Goal: Task Accomplishment & Management: Use online tool/utility

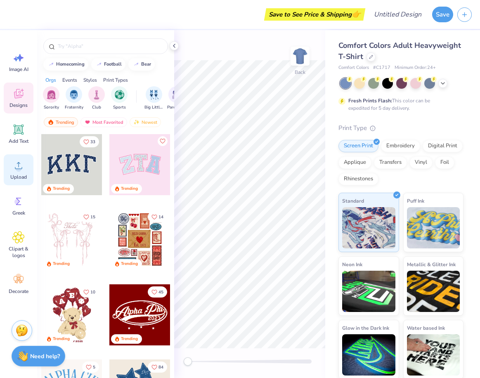
click at [19, 171] on circle at bounding box center [19, 169] width 6 height 6
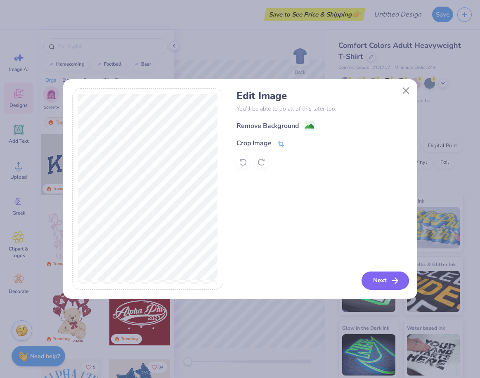
click at [377, 280] on button "Next" at bounding box center [385, 281] width 47 height 18
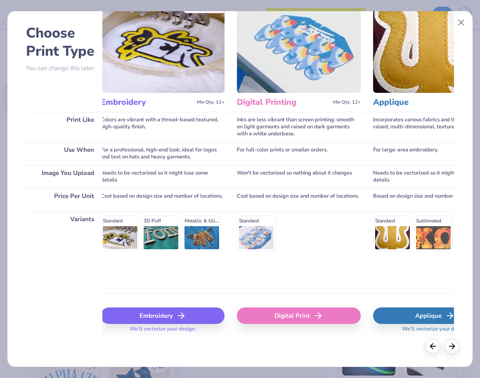
scroll to position [0, 144]
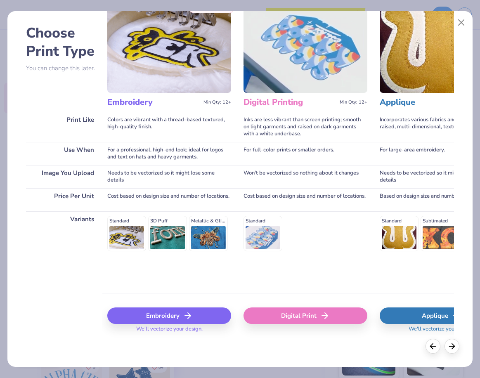
click at [313, 317] on div "Digital Print" at bounding box center [306, 316] width 124 height 17
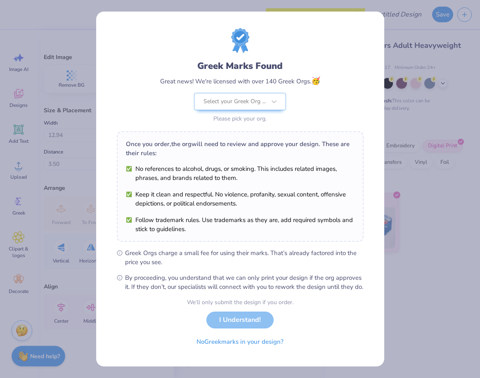
click at [250, 330] on div "We’ll only submit the design if you order. I Understand! No Greek marks in your…" at bounding box center [240, 324] width 107 height 52
click at [254, 101] on div at bounding box center [235, 101] width 62 height 11
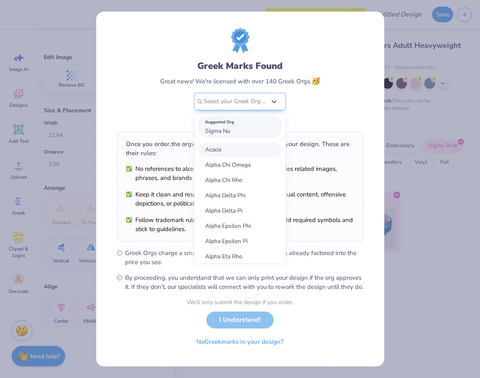
click at [245, 127] on div "Suggested Org Sigma Nu" at bounding box center [240, 126] width 85 height 23
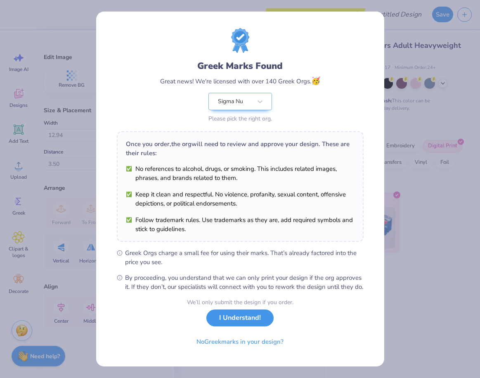
click at [231, 325] on button "I Understand!" at bounding box center [239, 318] width 67 height 17
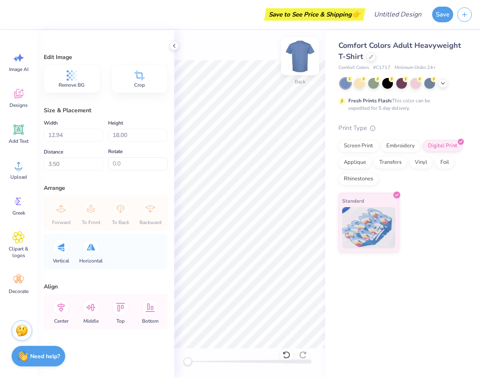
click at [304, 68] on img at bounding box center [300, 56] width 33 height 33
click at [304, 67] on img at bounding box center [300, 56] width 33 height 33
click at [17, 167] on circle at bounding box center [19, 169] width 6 height 6
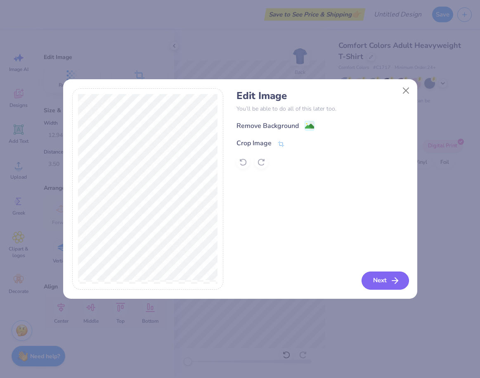
click at [372, 280] on button "Next" at bounding box center [385, 281] width 47 height 18
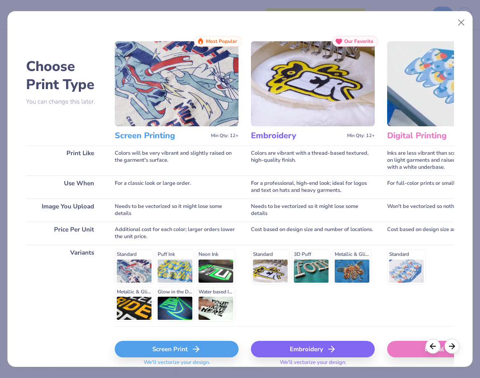
click at [413, 349] on div "Digital Print" at bounding box center [449, 349] width 124 height 17
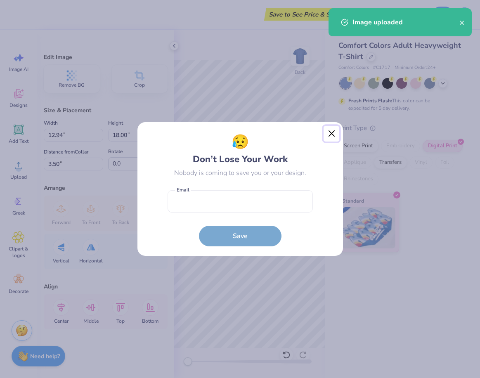
click at [334, 135] on button "Close" at bounding box center [332, 134] width 16 height 16
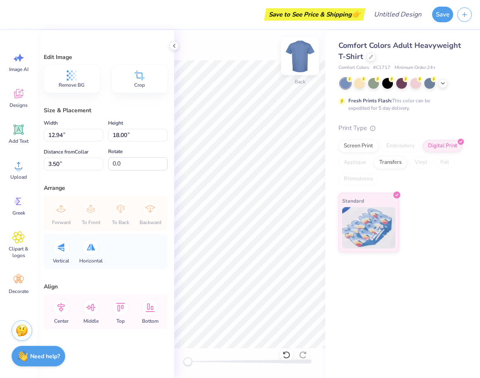
click at [304, 52] on img at bounding box center [300, 56] width 33 height 33
click at [303, 53] on img at bounding box center [300, 56] width 33 height 33
click at [294, 58] on img at bounding box center [300, 56] width 33 height 33
click at [175, 44] on polyline at bounding box center [174, 45] width 2 height 3
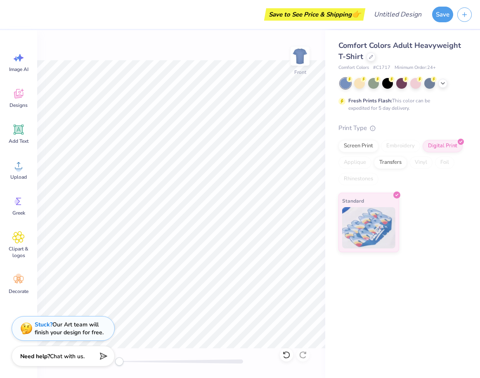
type input "7.17"
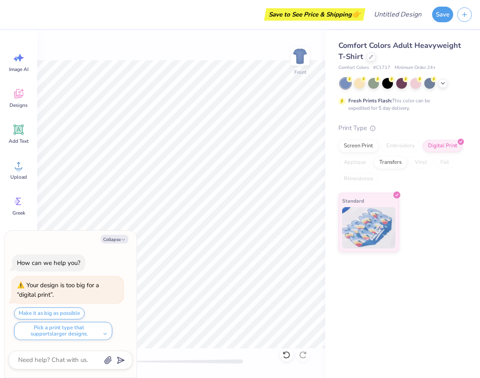
type textarea "x"
type input "0.5"
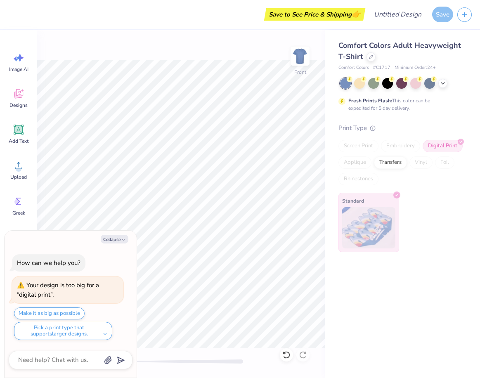
type textarea "x"
type input "7.15"
type input "0.0"
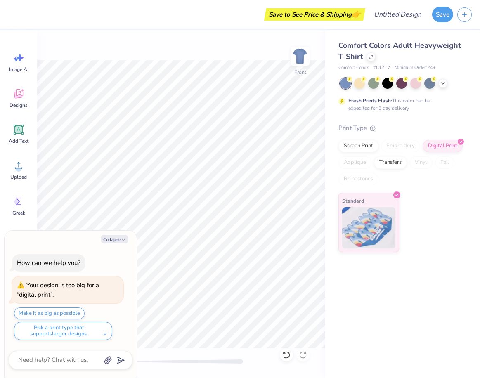
type textarea "x"
type input "2.11"
type textarea "x"
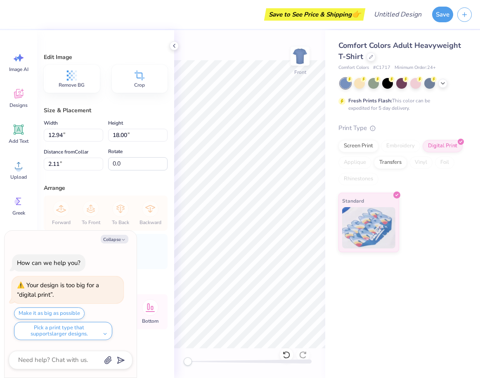
type textarea "Forward To Front To Back Backward"
click at [166, 187] on div "Edit Image Remove BG Crop Size & Placement Width 12.94 12.94 " Height 18.00 18.…" at bounding box center [105, 204] width 137 height 348
click at [83, 85] on span "Remove BG" at bounding box center [72, 85] width 26 height 7
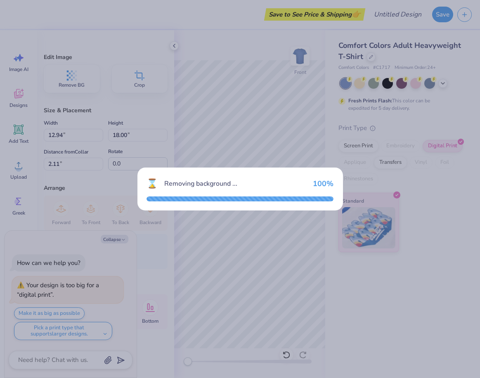
type textarea "x"
type input "11.75"
type input "11.80"
type input "4.14"
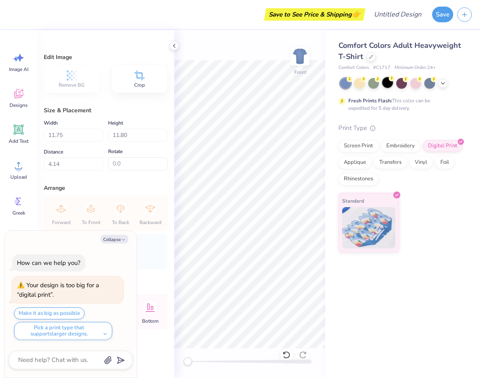
click at [387, 86] on div at bounding box center [387, 82] width 11 height 11
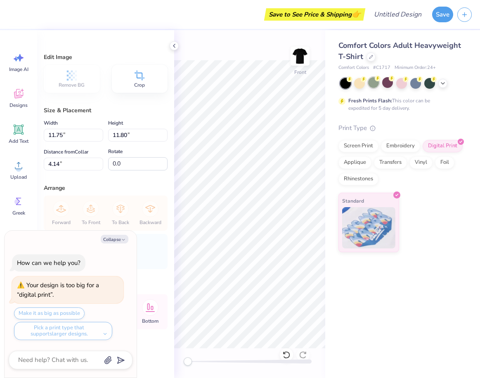
click at [372, 86] on div at bounding box center [373, 82] width 11 height 11
click at [73, 85] on div "Remove BG Crop" at bounding box center [106, 79] width 124 height 28
click at [415, 87] on div at bounding box center [415, 82] width 11 height 11
click at [175, 47] on icon at bounding box center [174, 46] width 7 height 7
type textarea "x"
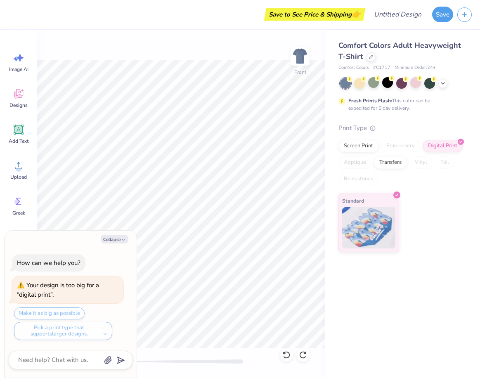
type input "12.94"
type input "18.00"
type input "2.11"
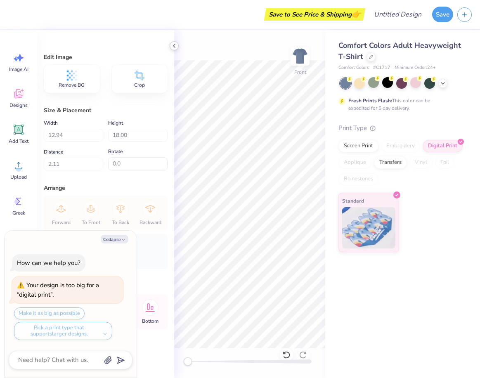
click at [173, 47] on icon at bounding box center [174, 46] width 7 height 7
type textarea "x"
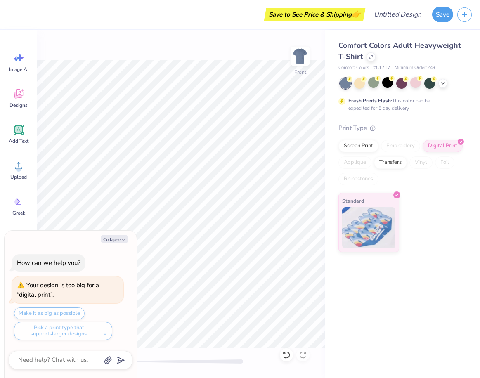
type input "1.16"
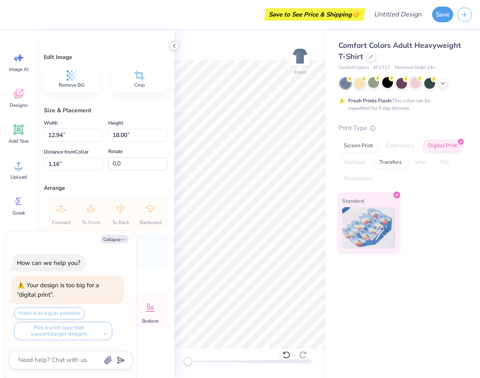
click at [174, 48] on icon at bounding box center [174, 46] width 7 height 7
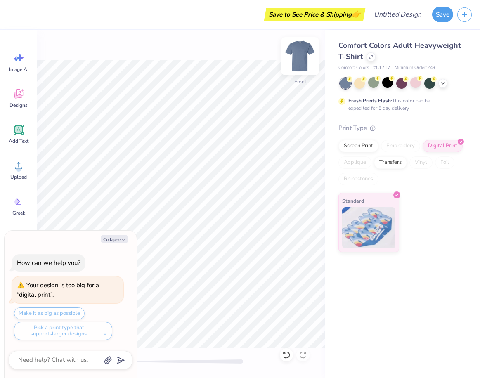
click at [300, 58] on img at bounding box center [300, 56] width 33 height 33
click at [307, 59] on img at bounding box center [300, 56] width 33 height 33
type textarea "x"
